Goal: Task Accomplishment & Management: Manage account settings

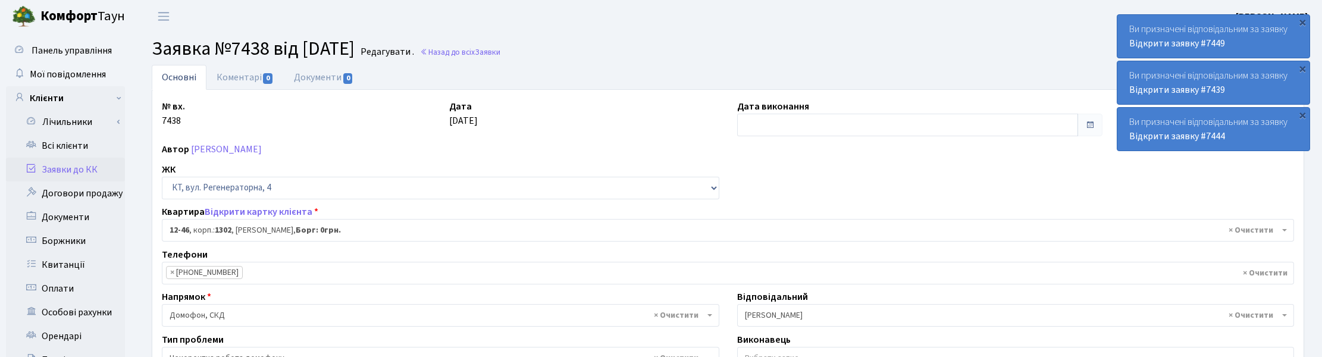
select select "7153"
select select "38"
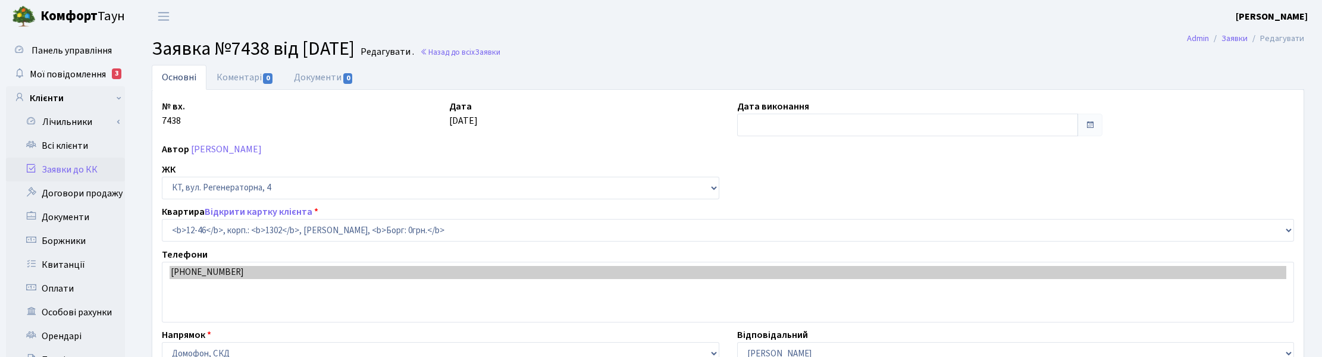
select select "7153"
select select "38"
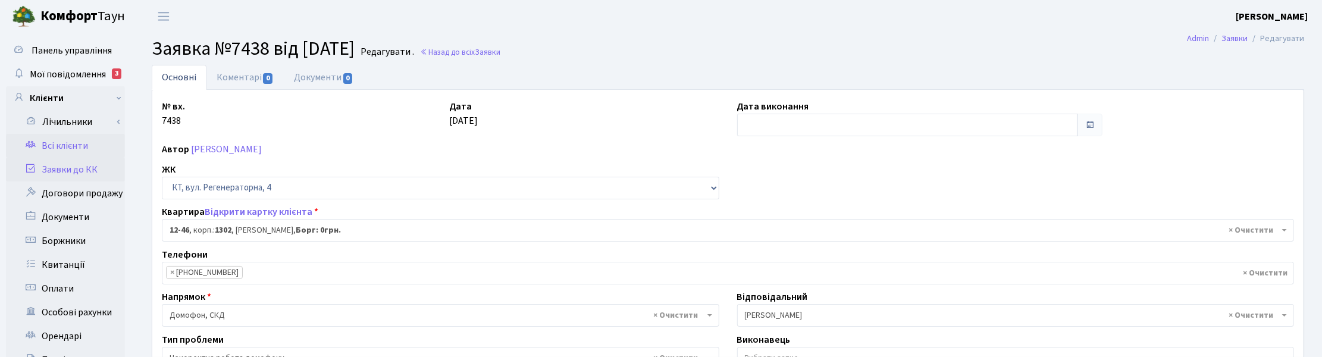
click at [63, 141] on link "Всі клієнти" at bounding box center [65, 146] width 119 height 24
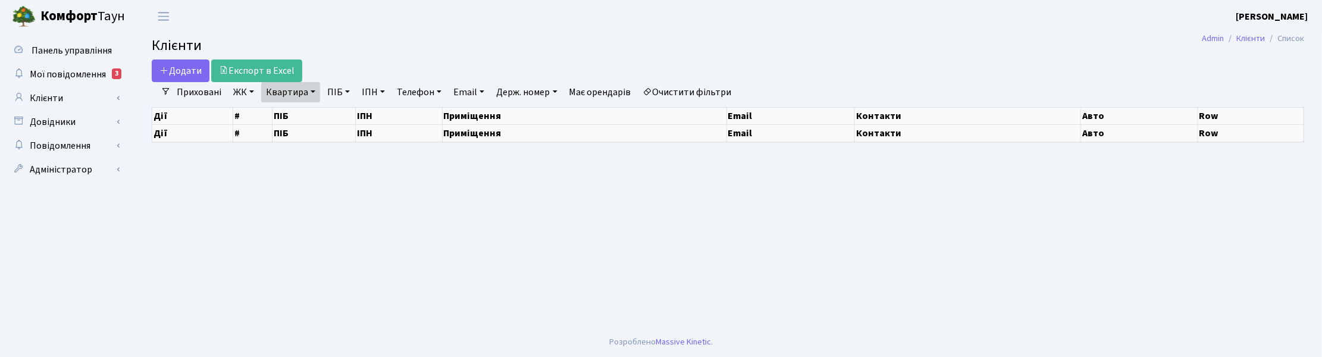
select select "25"
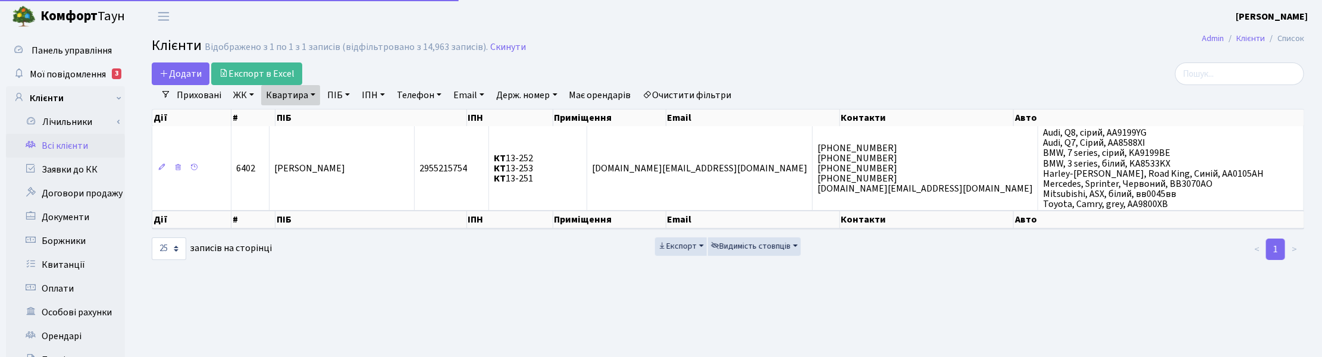
drag, startPoint x: 307, startPoint y: 94, endPoint x: 315, endPoint y: 94, distance: 8.3
click at [307, 94] on link "Квартира" at bounding box center [290, 95] width 59 height 20
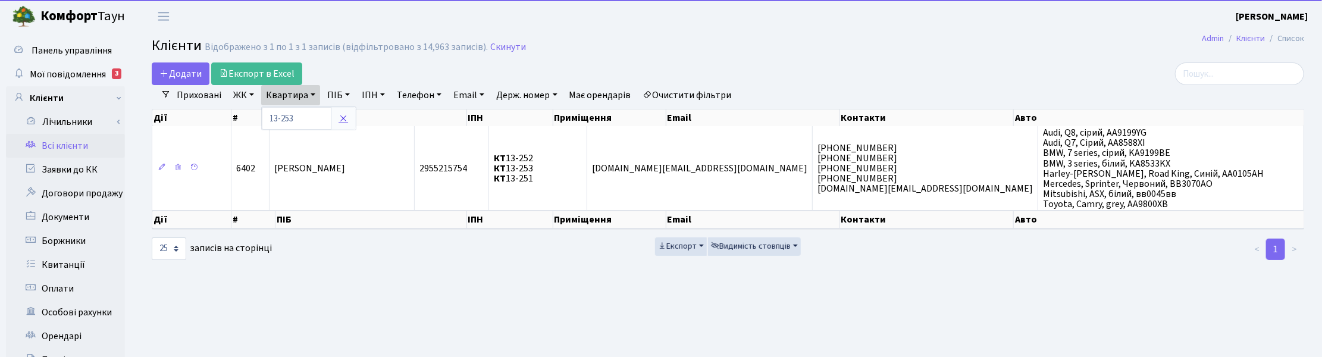
click at [341, 113] on link at bounding box center [343, 118] width 25 height 23
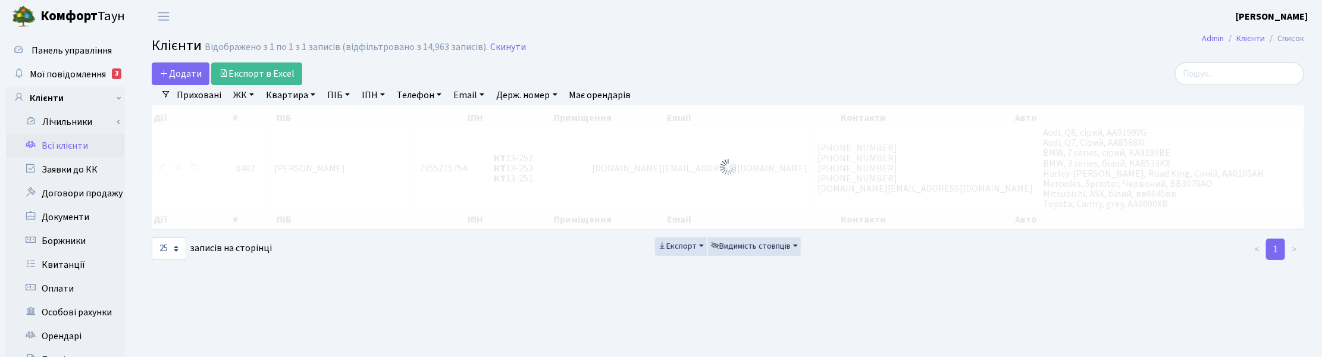
click at [340, 93] on link "ПІБ" at bounding box center [339, 95] width 32 height 20
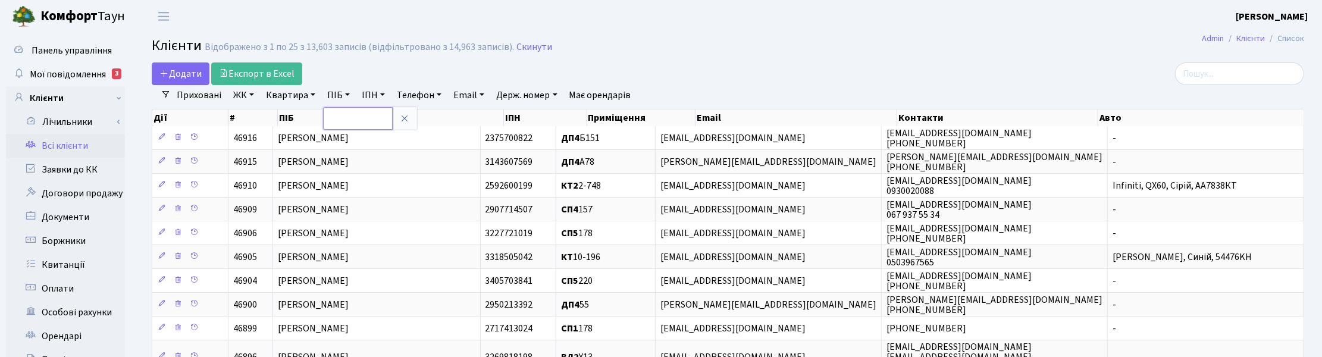
click at [343, 114] on input "text" at bounding box center [358, 118] width 70 height 23
type input "j"
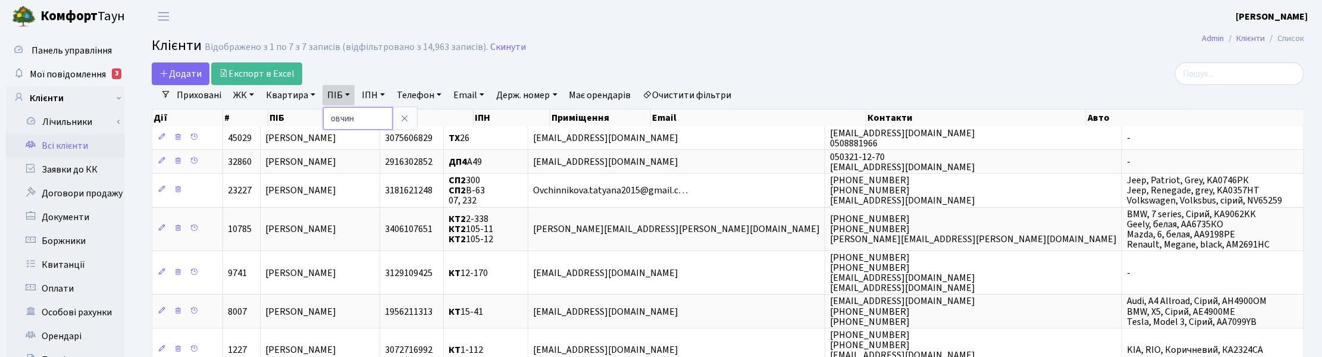
drag, startPoint x: 349, startPoint y: 121, endPoint x: 328, endPoint y: 118, distance: 21.0
click at [328, 118] on input "овчин" at bounding box center [358, 118] width 70 height 23
type input "пономар"
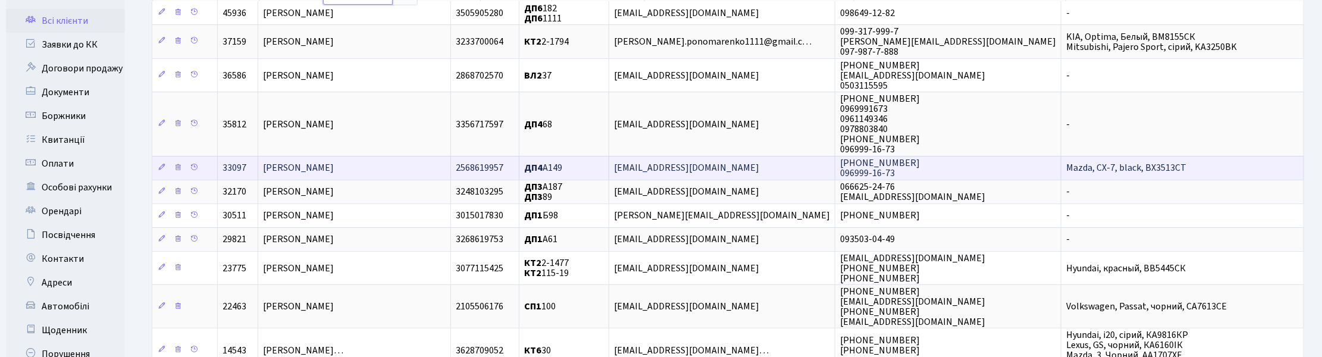
scroll to position [149, 0]
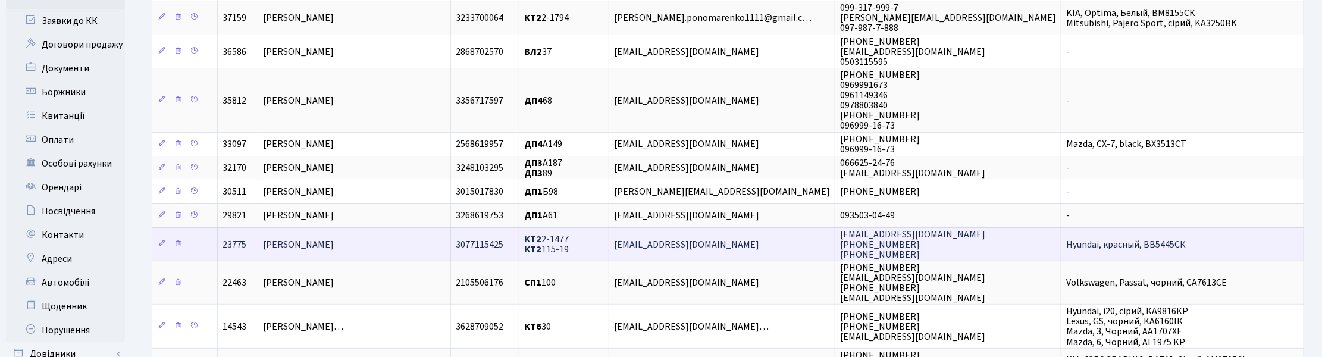
click at [334, 245] on span "[PERSON_NAME]" at bounding box center [298, 244] width 71 height 13
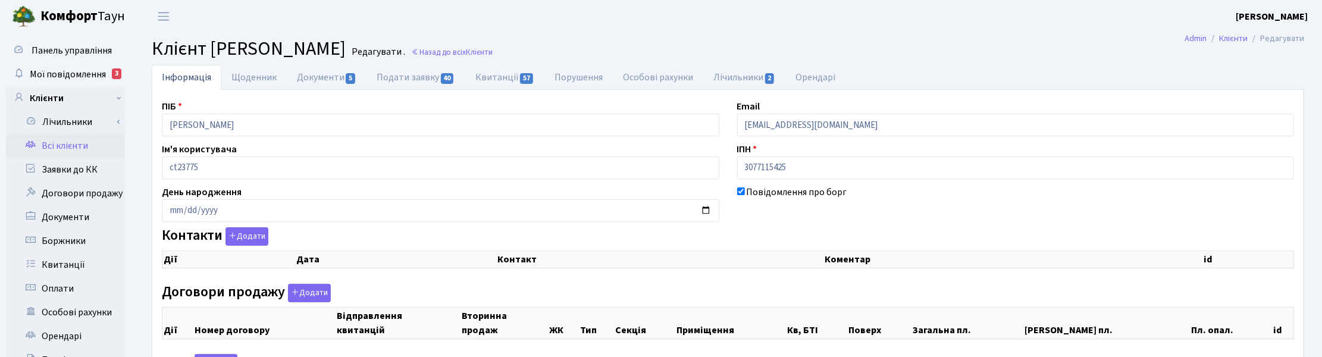
checkbox input "true"
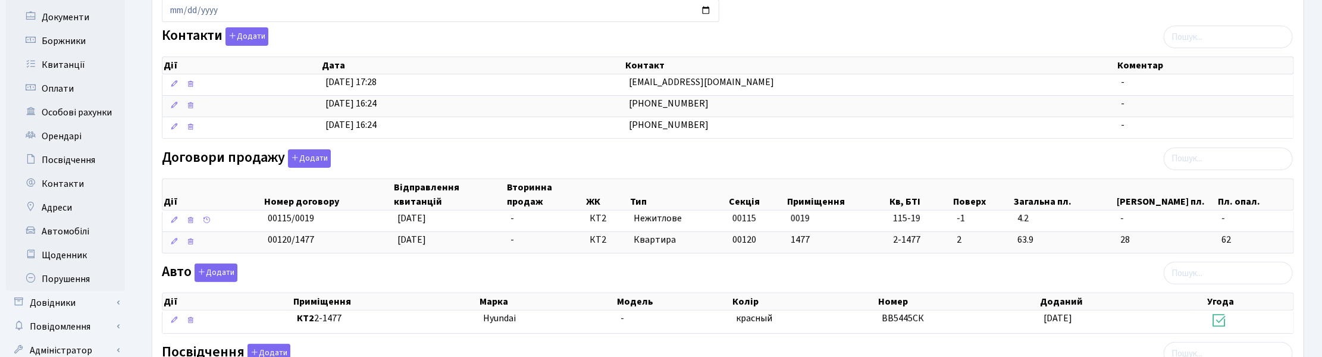
scroll to position [223, 0]
